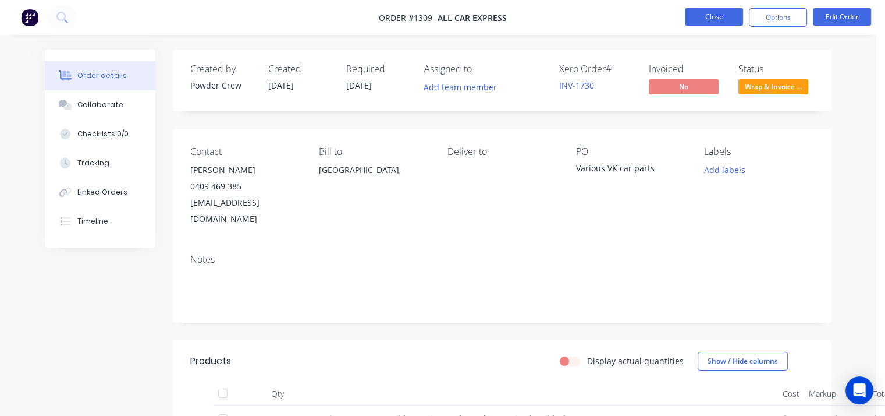
click at [707, 17] on button "Close" at bounding box center [714, 16] width 58 height 17
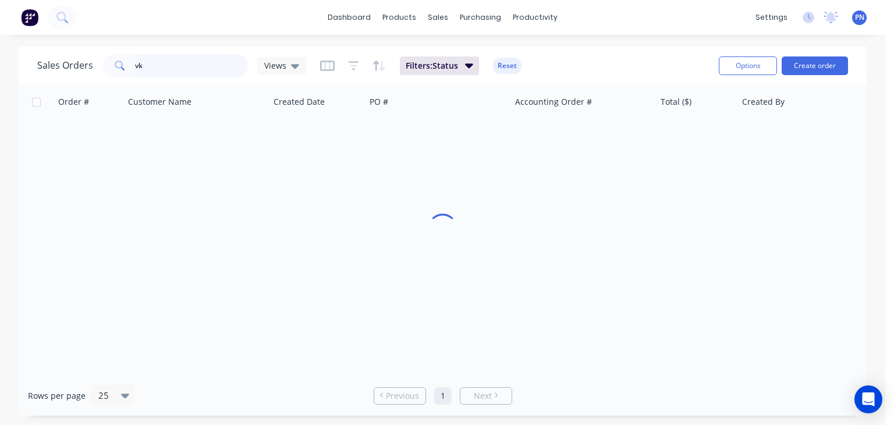
click at [153, 67] on input "vk" at bounding box center [192, 65] width 114 height 23
click at [857, 22] on span "PN" at bounding box center [859, 17] width 9 height 10
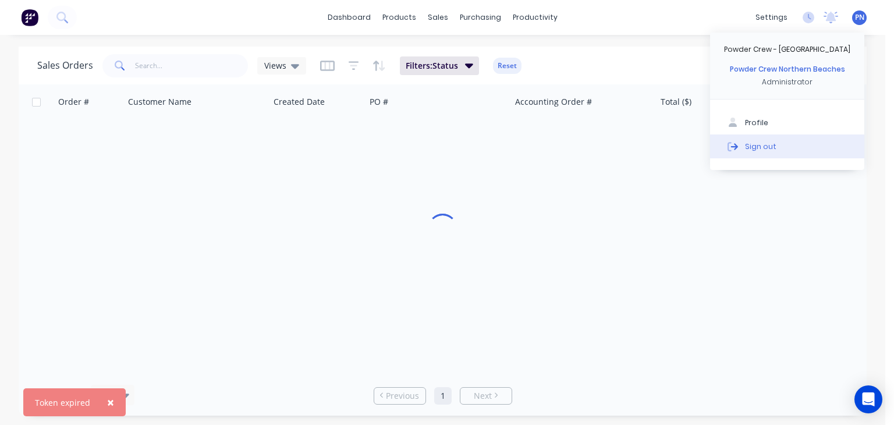
click at [780, 146] on button "Sign out" at bounding box center [787, 145] width 154 height 23
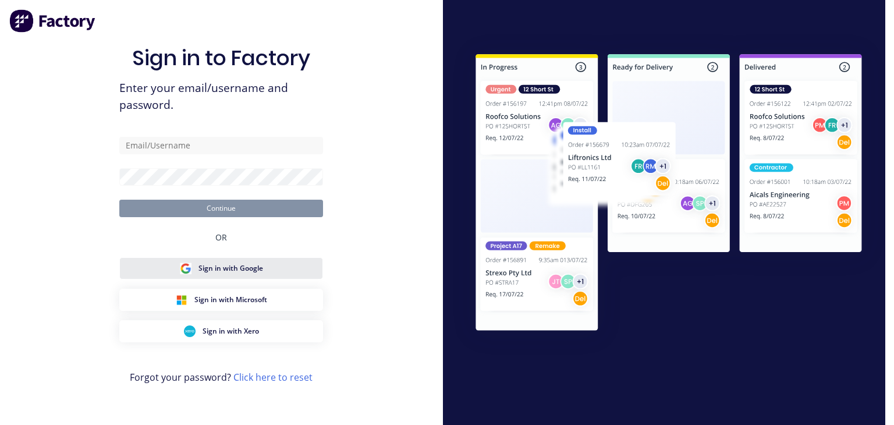
click at [273, 264] on button "Sign in with Google" at bounding box center [221, 268] width 204 height 22
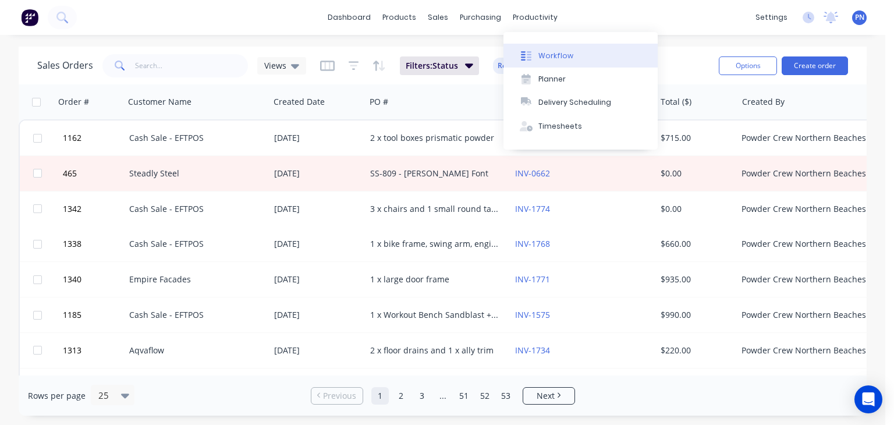
click at [564, 52] on div "Workflow" at bounding box center [555, 56] width 35 height 10
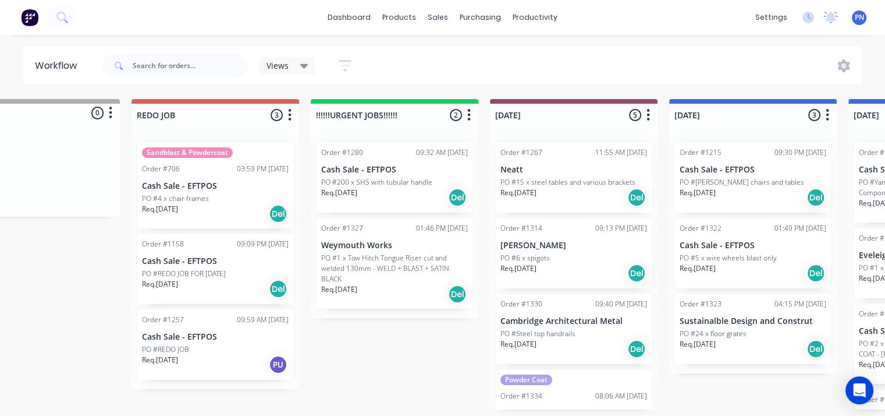
scroll to position [0, 172]
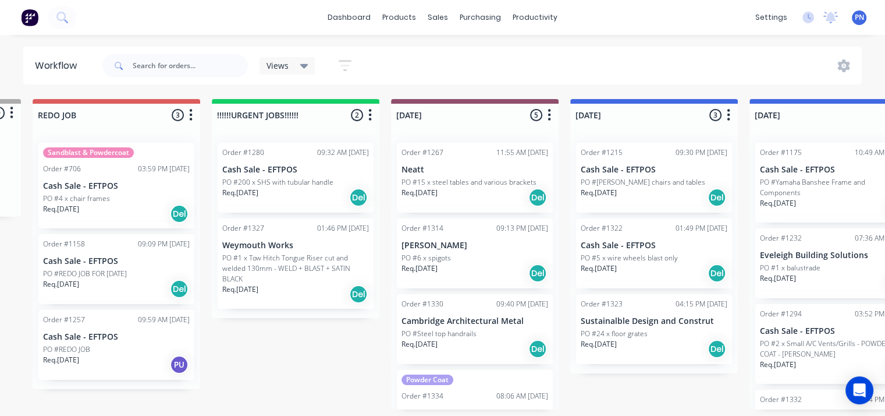
click at [305, 275] on p "PO #1 x Tow Hitch Tongue Riser cut and welded 130mm - WELD + BLAST + SATIN BLACK" at bounding box center [295, 268] width 147 height 31
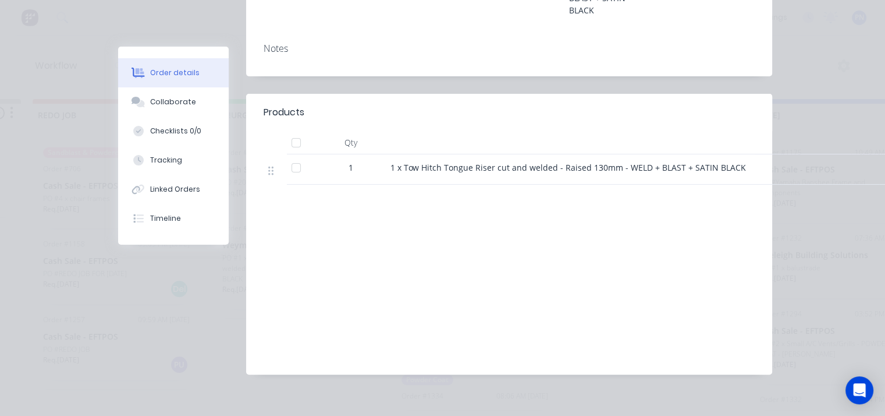
scroll to position [0, 0]
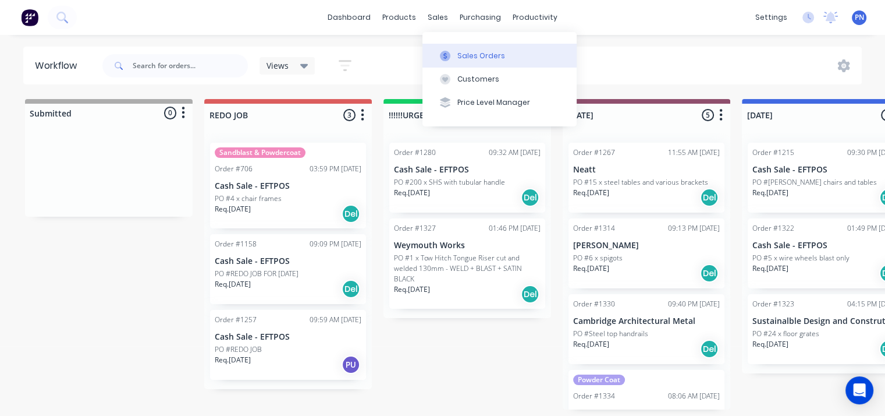
click at [460, 51] on div "Sales Orders" at bounding box center [482, 56] width 48 height 10
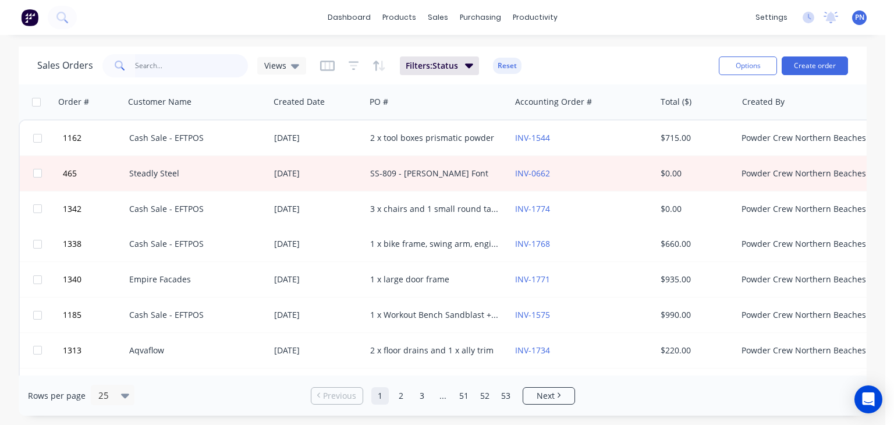
click at [175, 63] on input "text" at bounding box center [192, 65] width 114 height 23
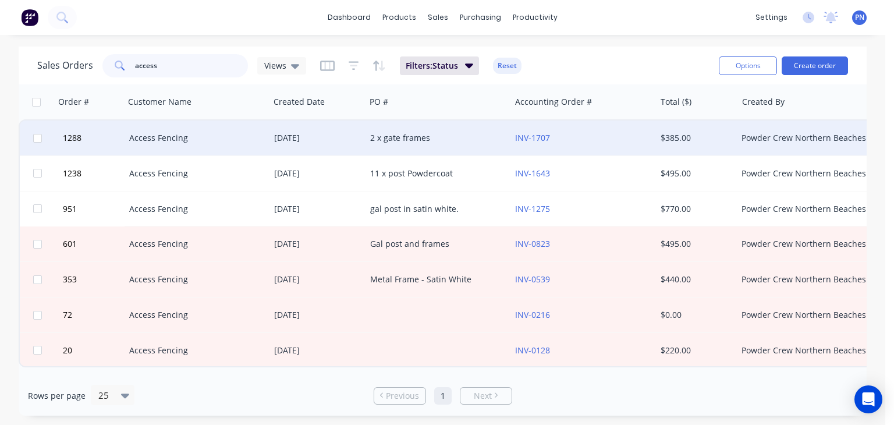
type input "access"
click at [473, 140] on div "2 x gate frames" at bounding box center [434, 138] width 129 height 12
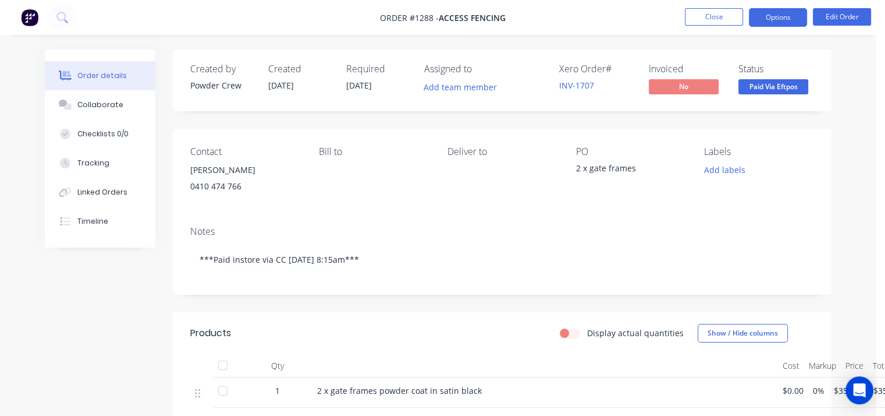
click at [775, 17] on button "Options" at bounding box center [778, 17] width 58 height 19
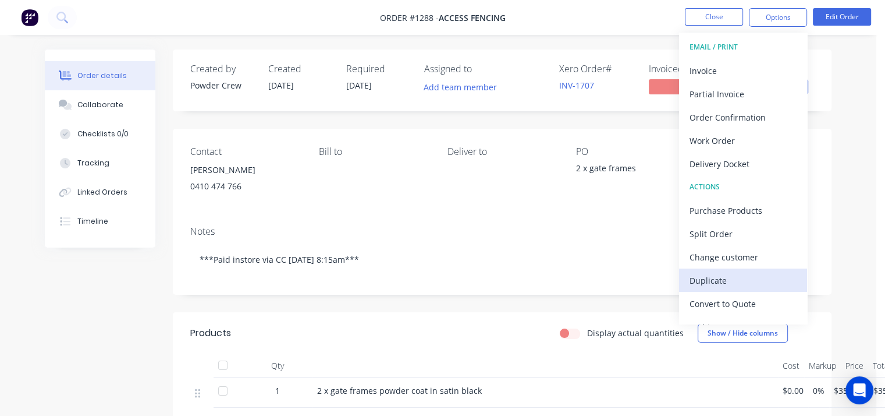
click at [720, 278] on div "Duplicate" at bounding box center [743, 280] width 107 height 17
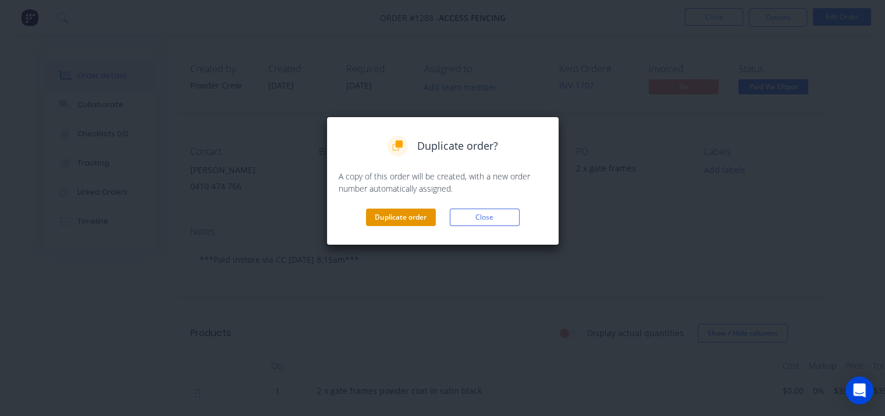
click at [398, 221] on button "Duplicate order" at bounding box center [401, 216] width 70 height 17
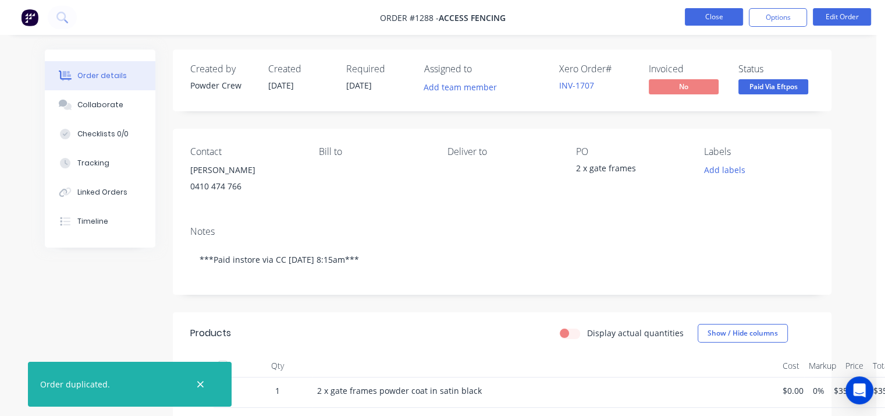
click at [729, 19] on button "Close" at bounding box center [714, 16] width 58 height 17
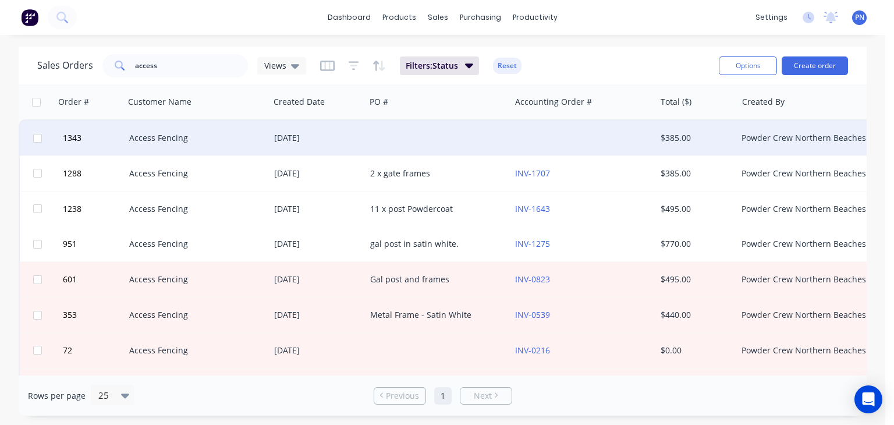
click at [409, 140] on div at bounding box center [438, 138] width 145 height 35
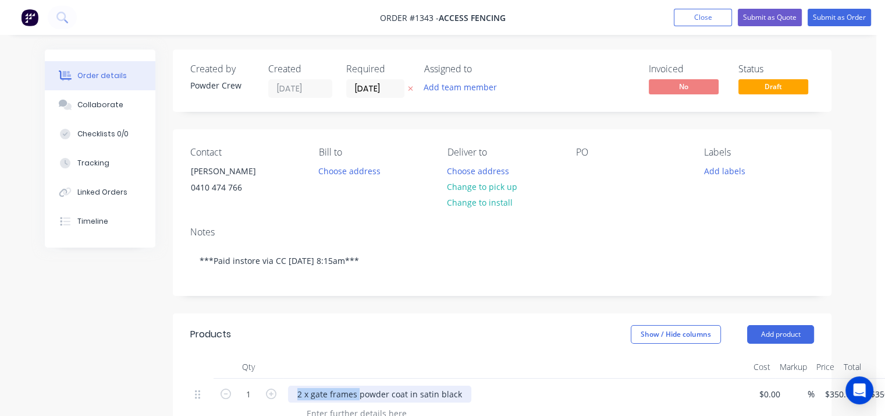
drag, startPoint x: 291, startPoint y: 388, endPoint x: 356, endPoint y: 394, distance: 64.8
click at [356, 392] on div "2 x gate frames powder coat in satin black" at bounding box center [379, 393] width 183 height 17
copy div "2 x gate frames"
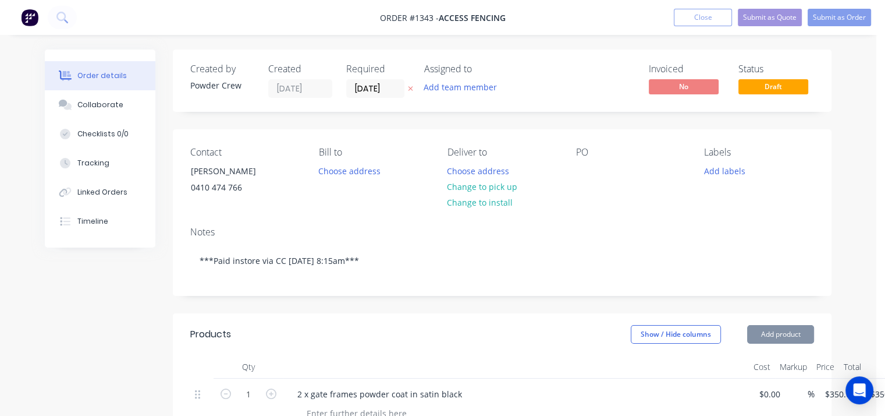
click at [601, 172] on div "PO" at bounding box center [631, 173] width 110 height 53
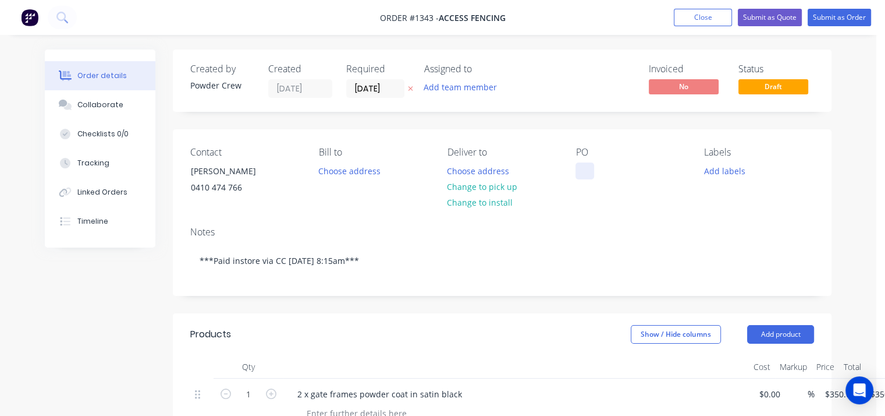
click at [591, 172] on div at bounding box center [585, 170] width 19 height 17
paste div
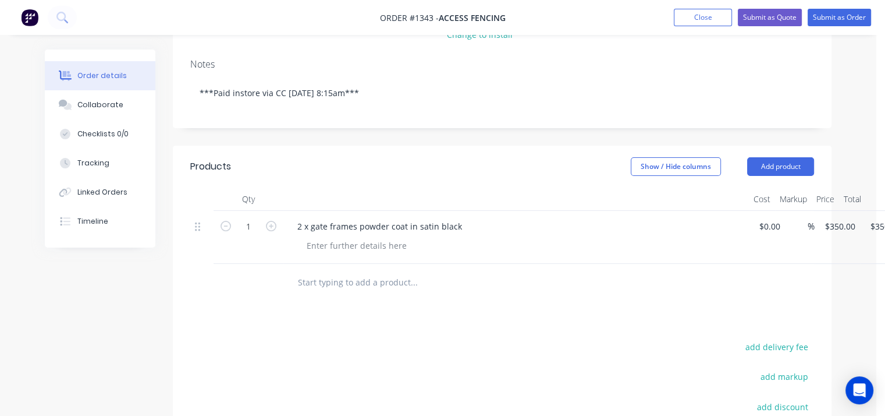
scroll to position [175, 0]
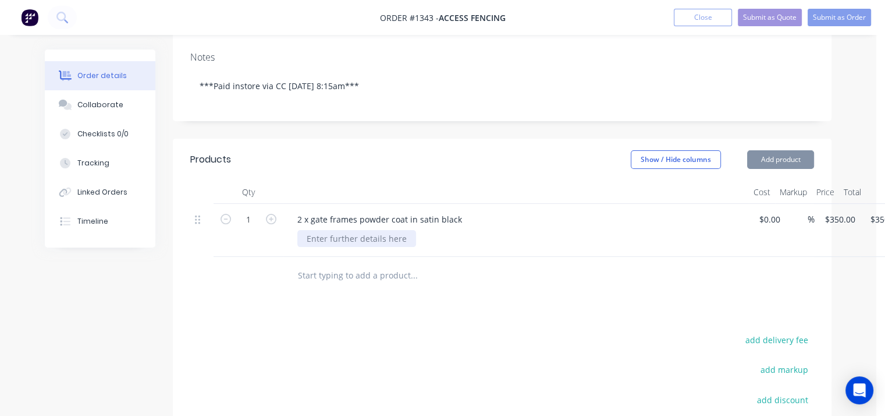
click at [389, 239] on div at bounding box center [356, 238] width 119 height 17
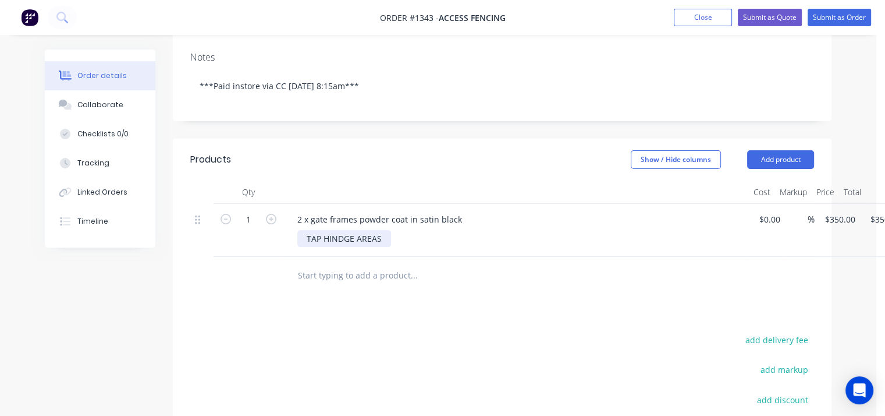
click at [318, 240] on div "TAP HINDGE AREAS" at bounding box center [344, 238] width 94 height 17
click at [319, 237] on div "TAP HINDGE AREAS" at bounding box center [344, 238] width 94 height 17
click at [391, 239] on div "TAPE HINDGE AREAS" at bounding box center [346, 238] width 98 height 17
click at [530, 244] on div "TAPE HINDGE AREAS ASK SUNIL" at bounding box center [520, 238] width 447 height 17
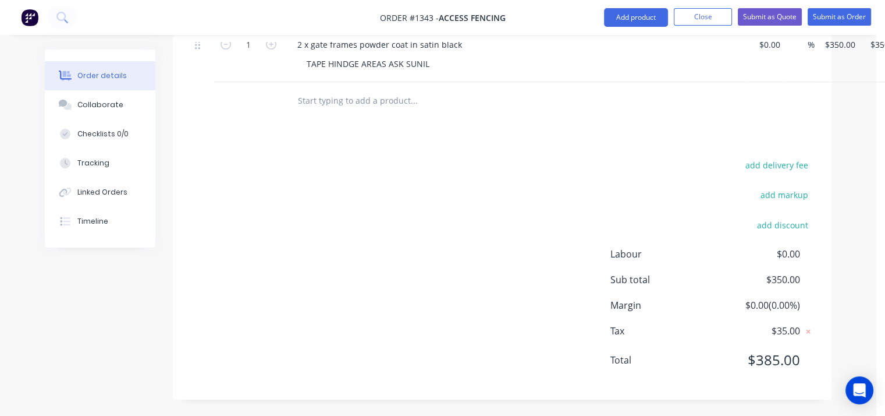
scroll to position [0, 0]
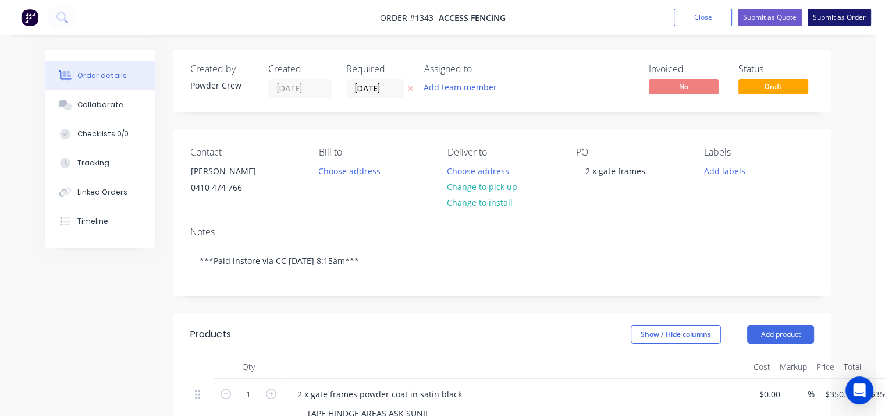
click at [833, 19] on button "Submit as Order" at bounding box center [839, 17] width 63 height 17
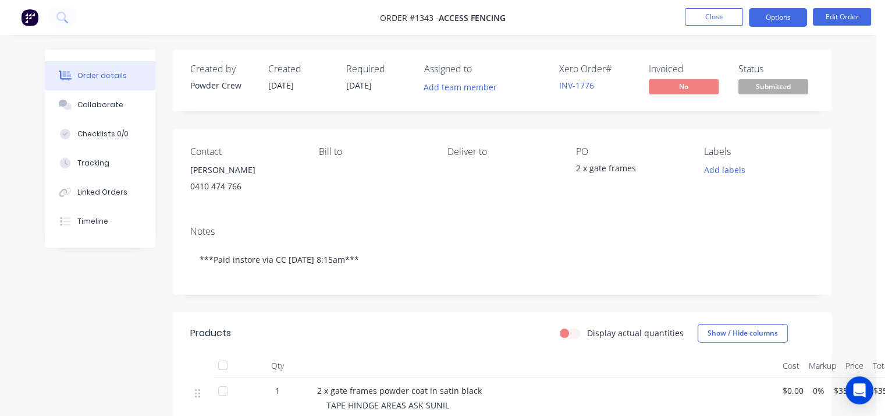
click at [766, 20] on button "Options" at bounding box center [778, 17] width 58 height 19
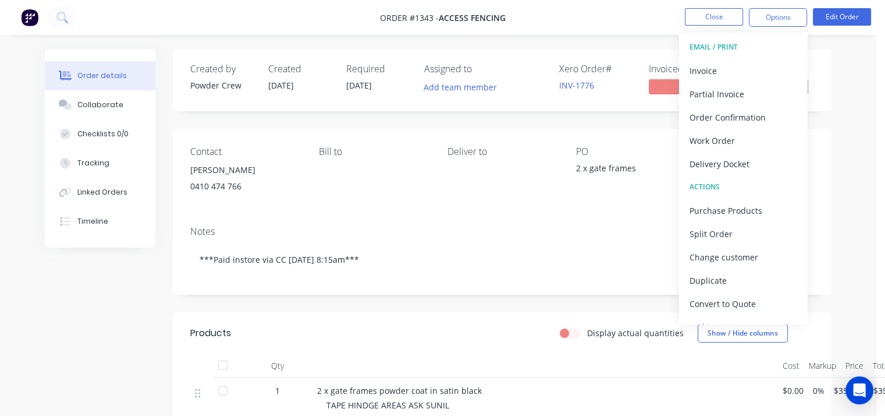
drag, startPoint x: 839, startPoint y: 45, endPoint x: 816, endPoint y: 67, distance: 32.1
click at [839, 47] on div "Order details Collaborate Checklists 0/0 Tracking Linked Orders Timeline Order …" at bounding box center [438, 314] width 877 height 628
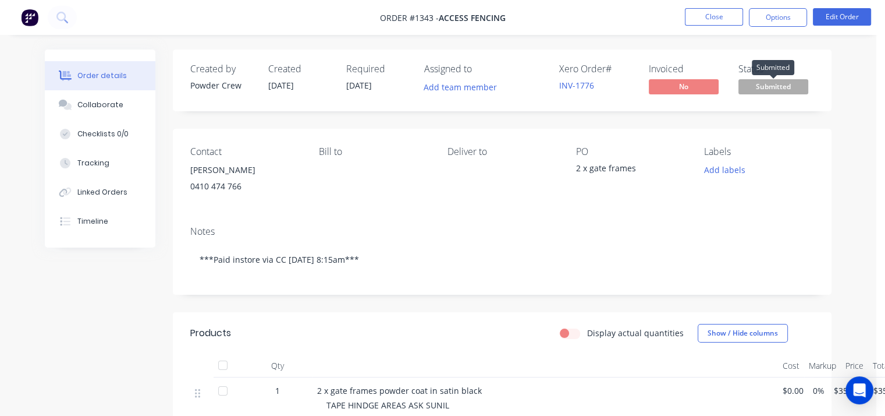
click at [760, 82] on span "Submitted" at bounding box center [774, 86] width 70 height 15
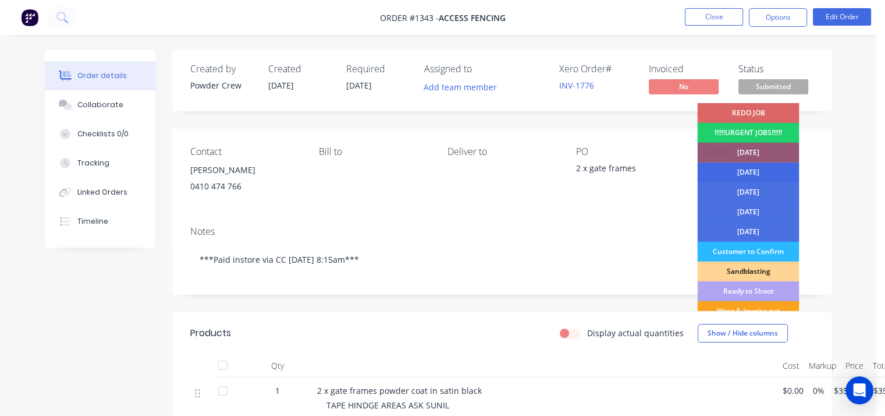
click at [764, 168] on div "[DATE]" at bounding box center [748, 172] width 102 height 20
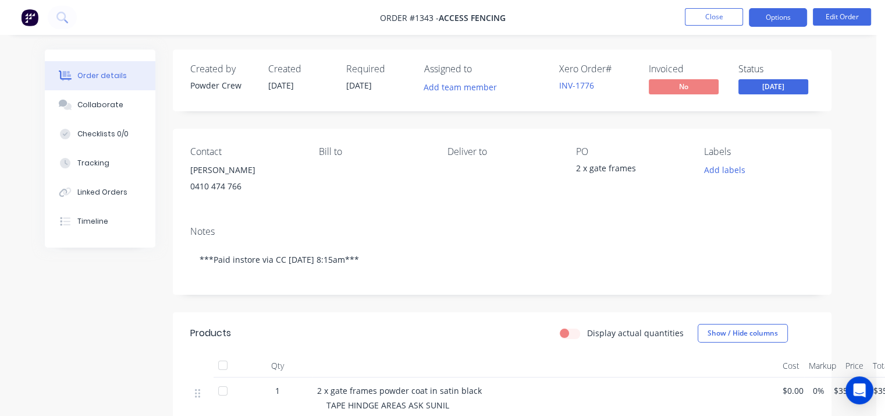
click at [784, 15] on button "Options" at bounding box center [778, 17] width 58 height 19
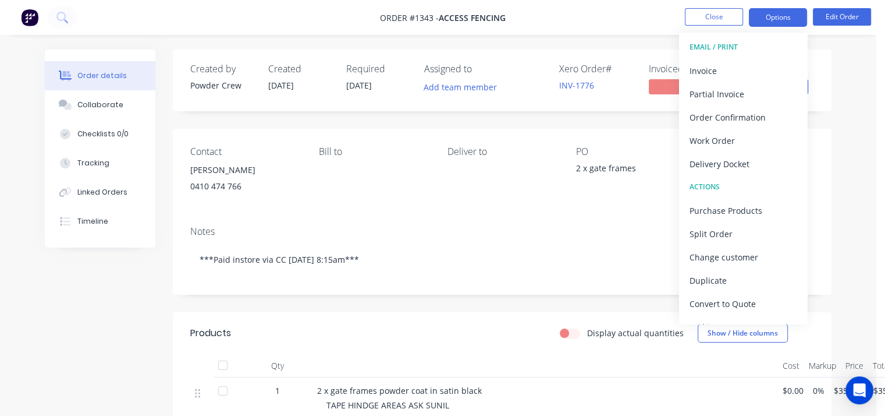
click at [784, 14] on button "Options" at bounding box center [778, 17] width 58 height 19
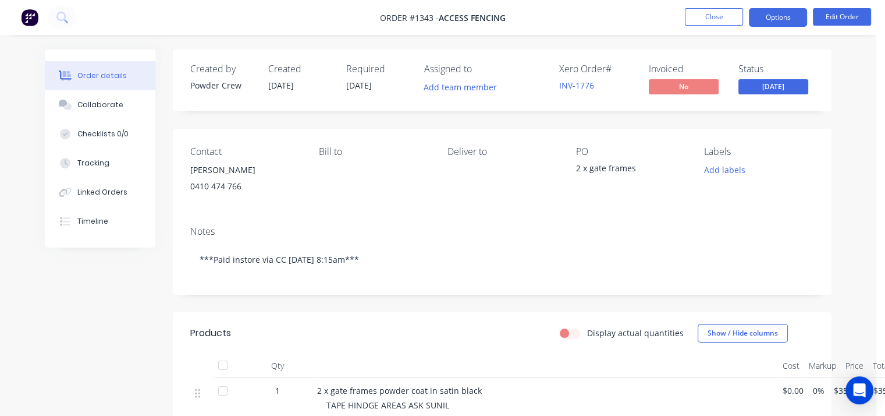
click at [782, 16] on button "Options" at bounding box center [778, 17] width 58 height 19
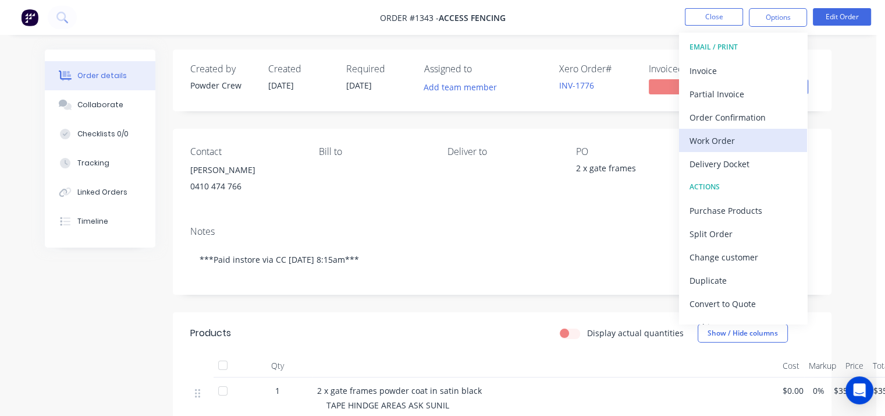
click at [739, 138] on div "Work Order" at bounding box center [743, 140] width 107 height 17
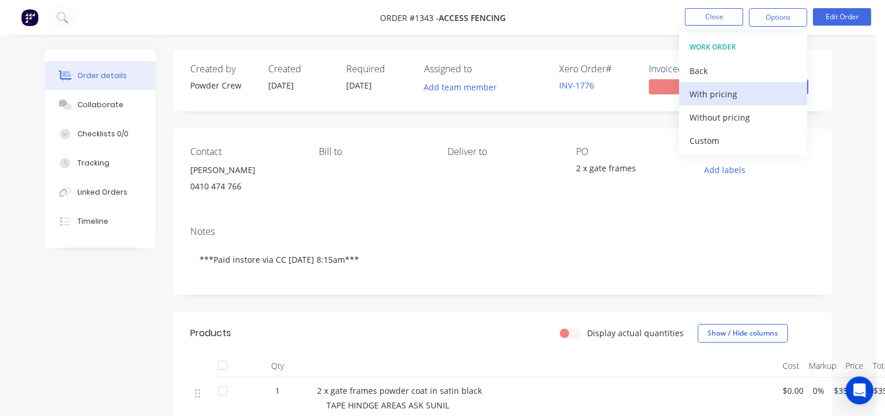
click at [734, 90] on div "With pricing" at bounding box center [743, 94] width 107 height 17
